Goal: Transaction & Acquisition: Purchase product/service

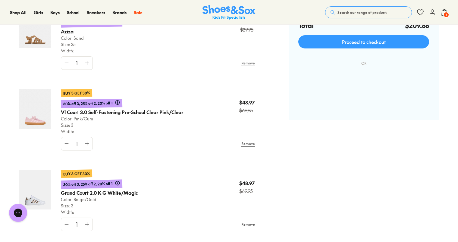
scroll to position [181, 0]
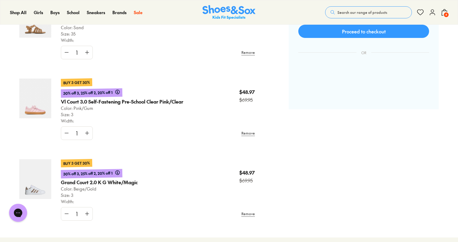
click at [66, 133] on use at bounding box center [67, 133] width 4 height 0
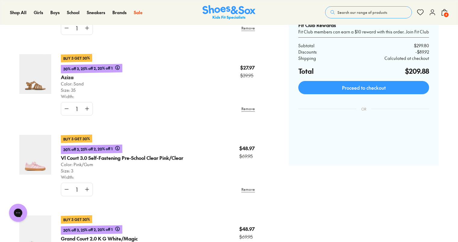
scroll to position [121, 0]
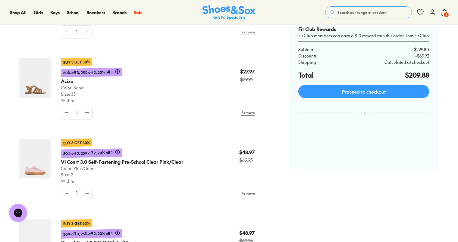
click at [65, 192] on icon at bounding box center [67, 194] width 6 height 6
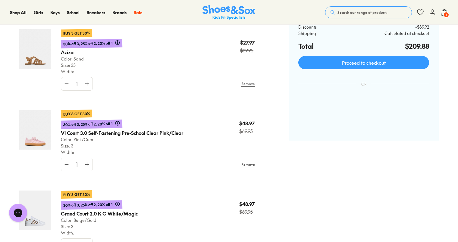
scroll to position [151, 0]
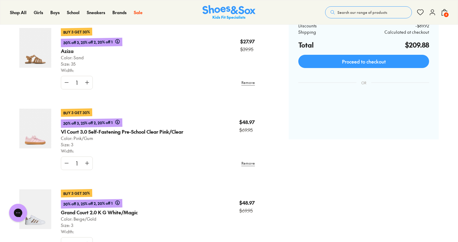
drag, startPoint x: 245, startPoint y: 163, endPoint x: 249, endPoint y: 163, distance: 4.2
click at [245, 163] on link "Remove" at bounding box center [249, 163] width 14 height 11
